Goal: Check status: Check status

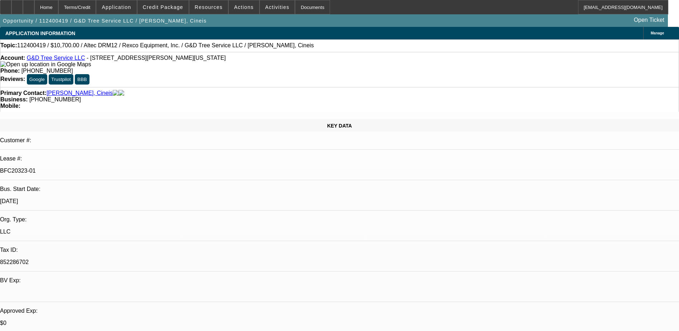
select select "0"
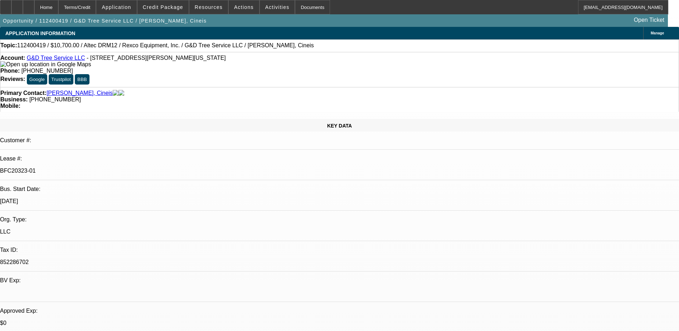
select select "0"
select select "1"
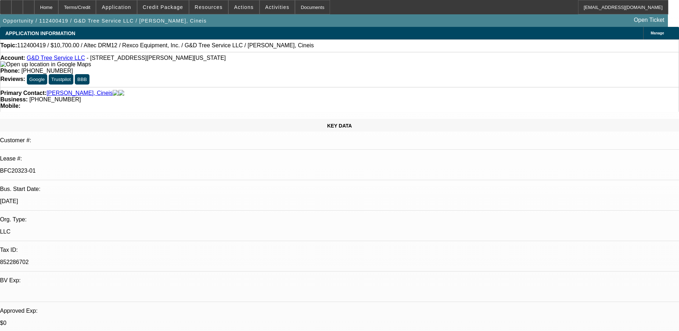
select select "1"
select select "6"
select select "1"
select select "6"
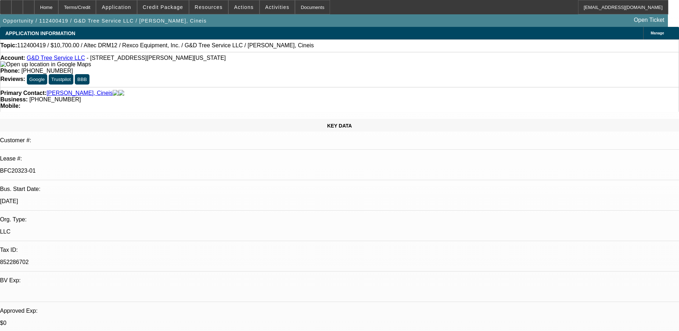
select select "1"
select select "6"
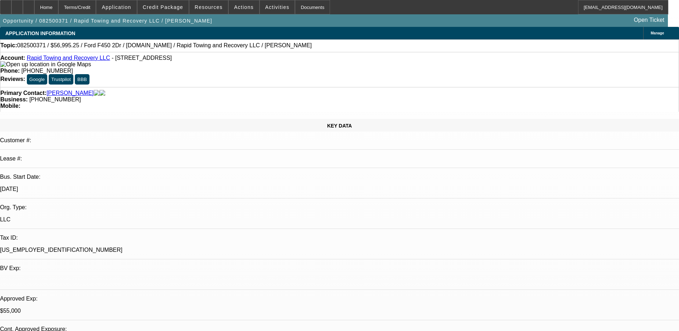
select select "2"
select select "0"
select select "6"
select select "2"
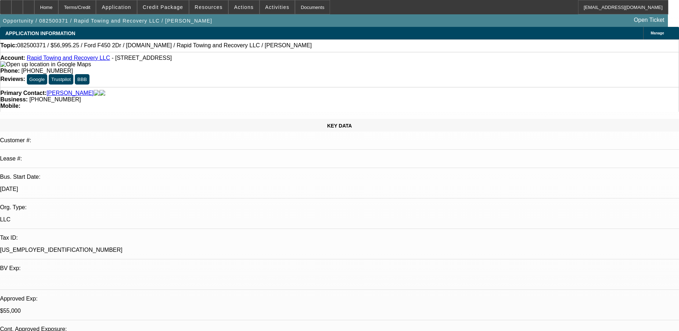
select select "2"
select select "0"
select select "6"
select select "0"
select select "2"
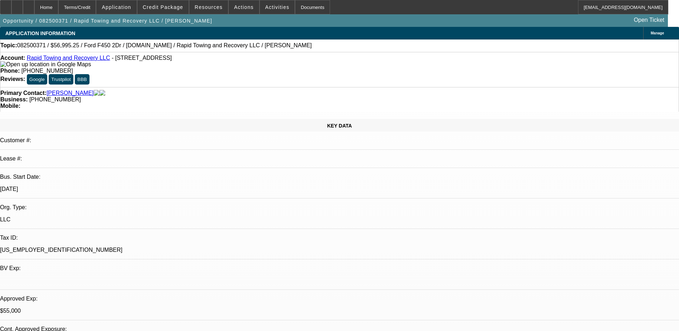
select select "2"
select select "0"
select select "6"
select select "0"
select select "2"
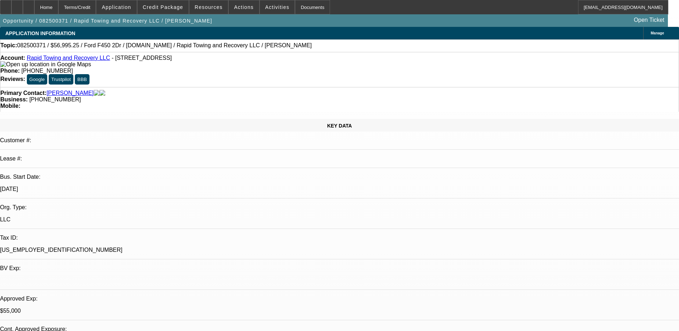
select select "2"
select select "0"
select select "6"
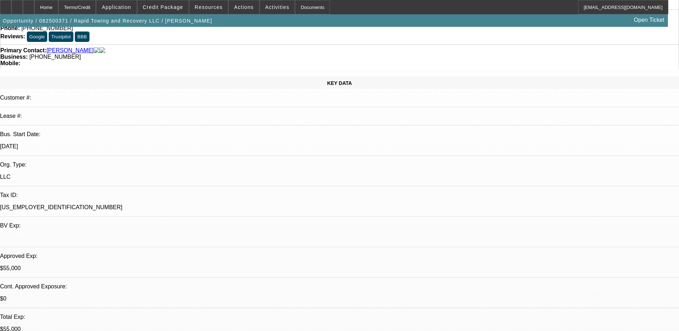
scroll to position [107, 0]
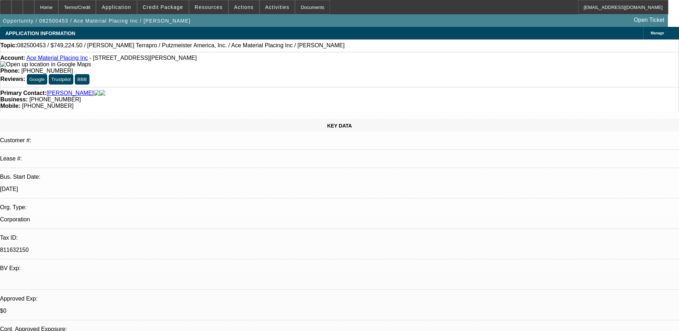
select select "0"
select select "6"
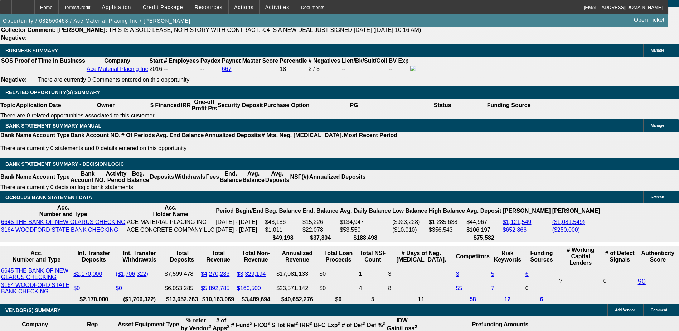
scroll to position [1145, 0]
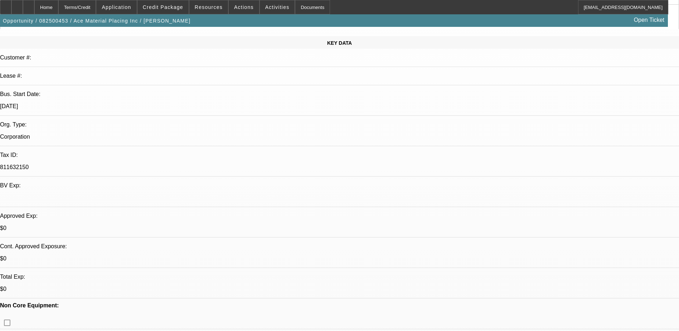
scroll to position [0, 0]
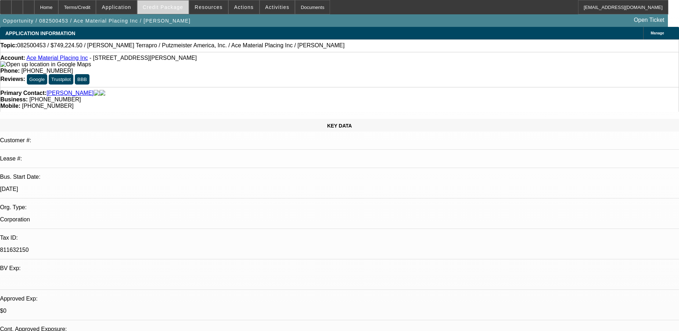
click at [164, 2] on span at bounding box center [162, 7] width 51 height 17
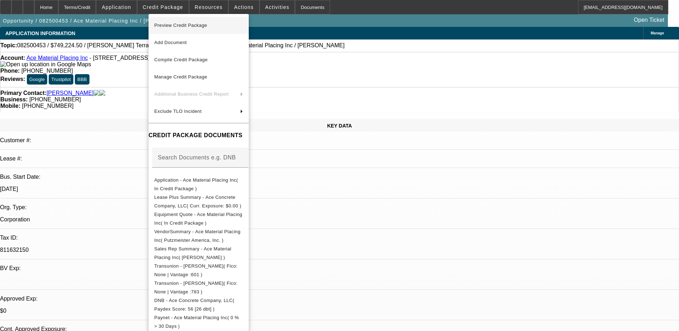
click at [218, 28] on span "Preview Credit Package" at bounding box center [198, 25] width 89 height 9
